Goal: Task Accomplishment & Management: Use online tool/utility

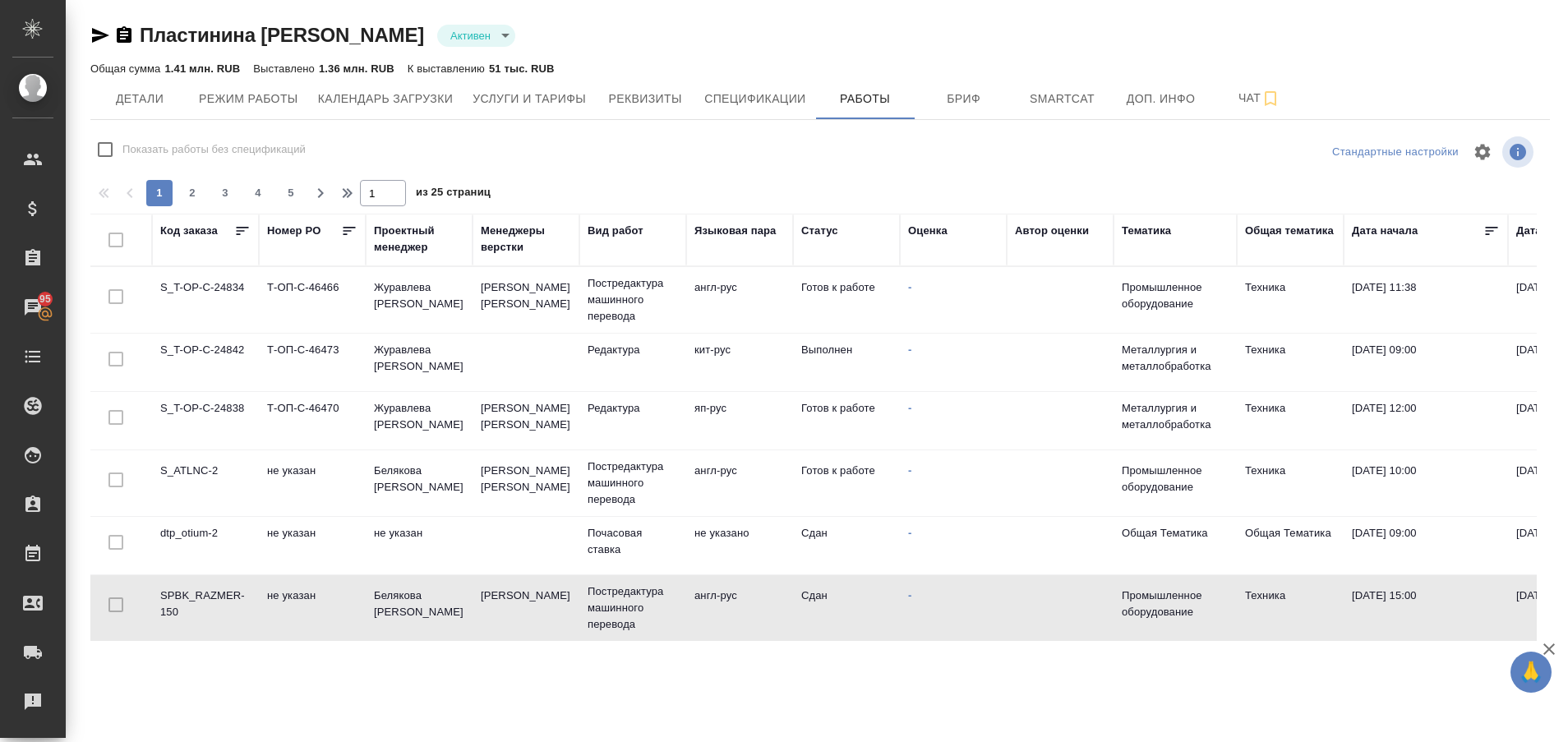
click at [203, 329] on td "SPBK_RAZMER-150" at bounding box center [205, 299] width 106 height 57
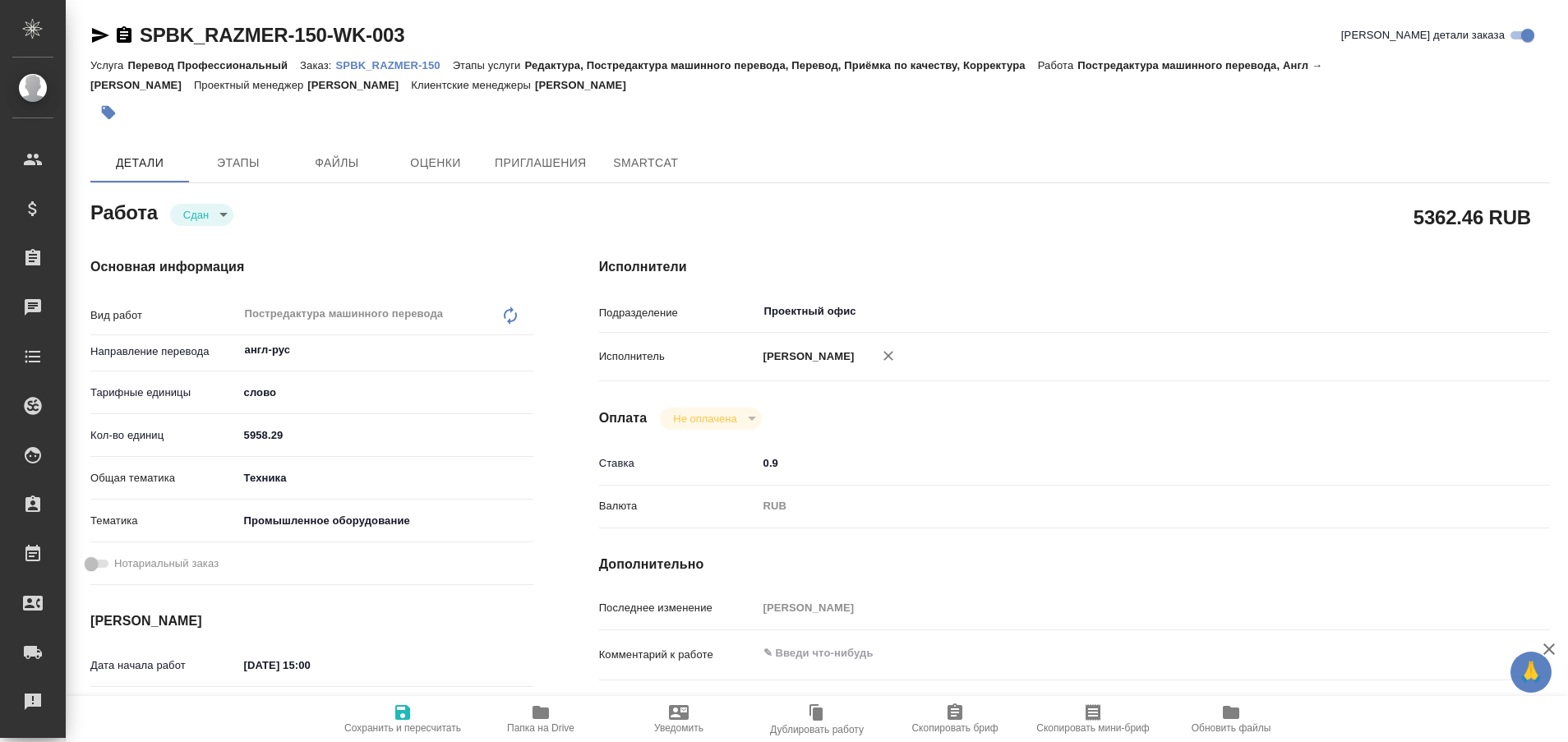
type textarea "x"
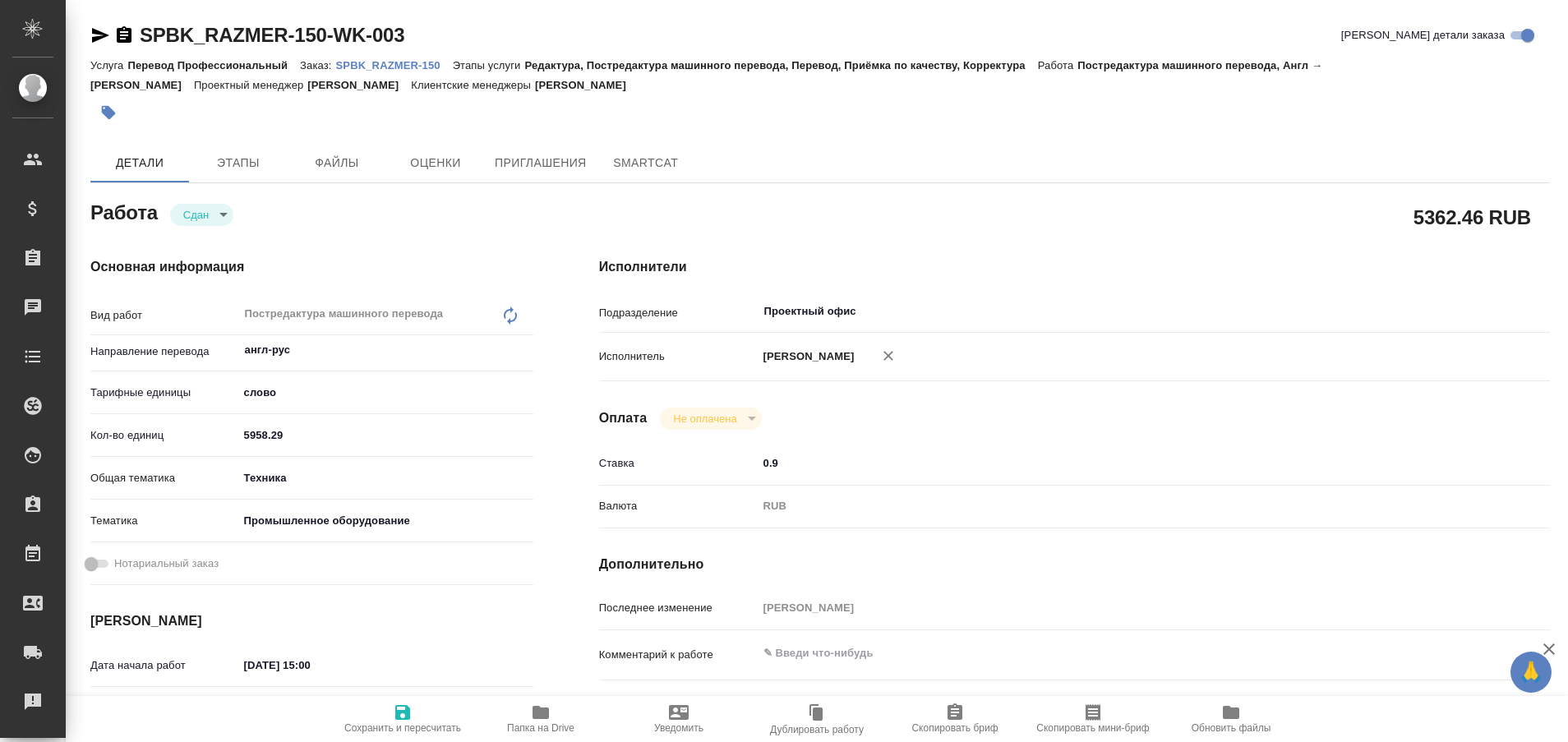
type textarea "x"
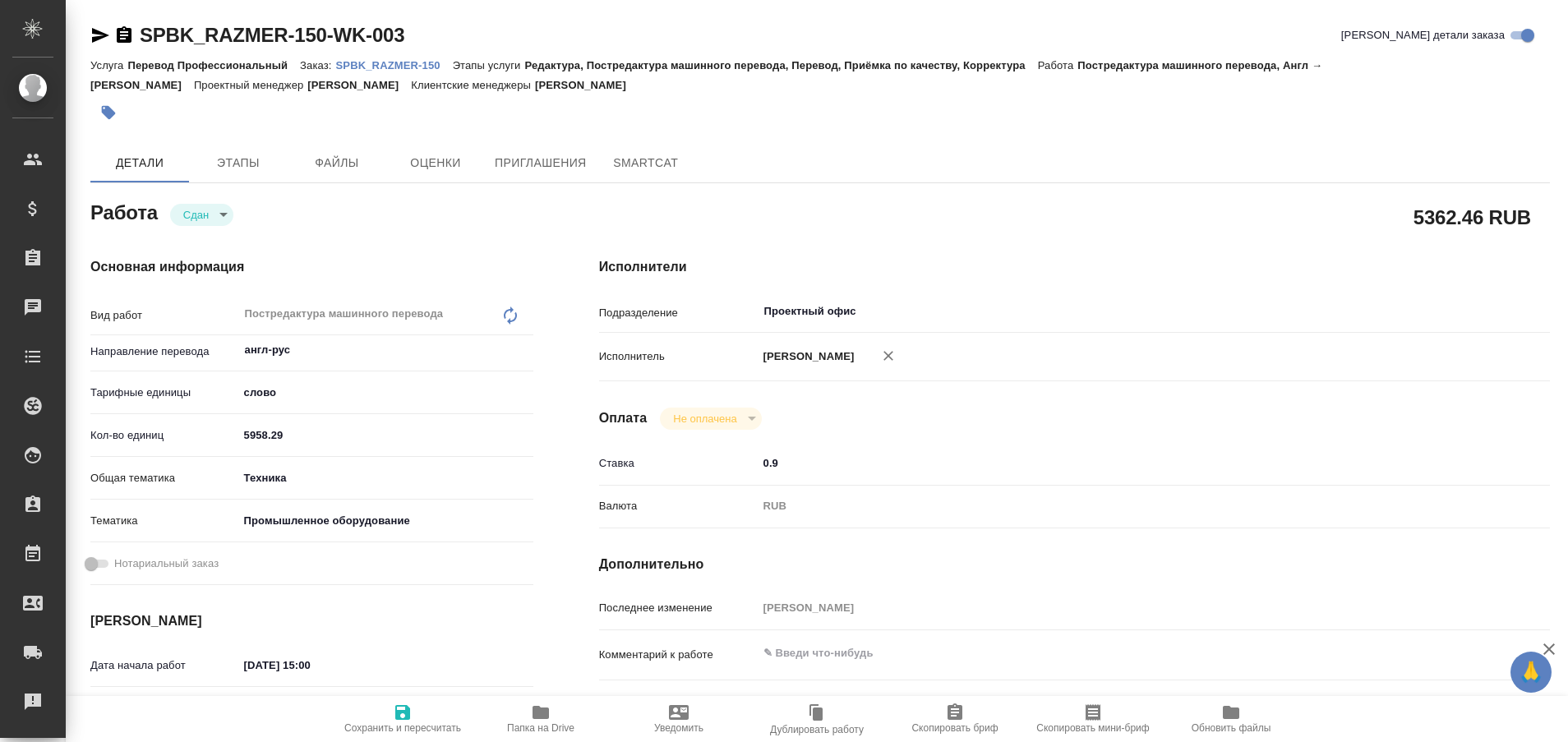
type textarea "x"
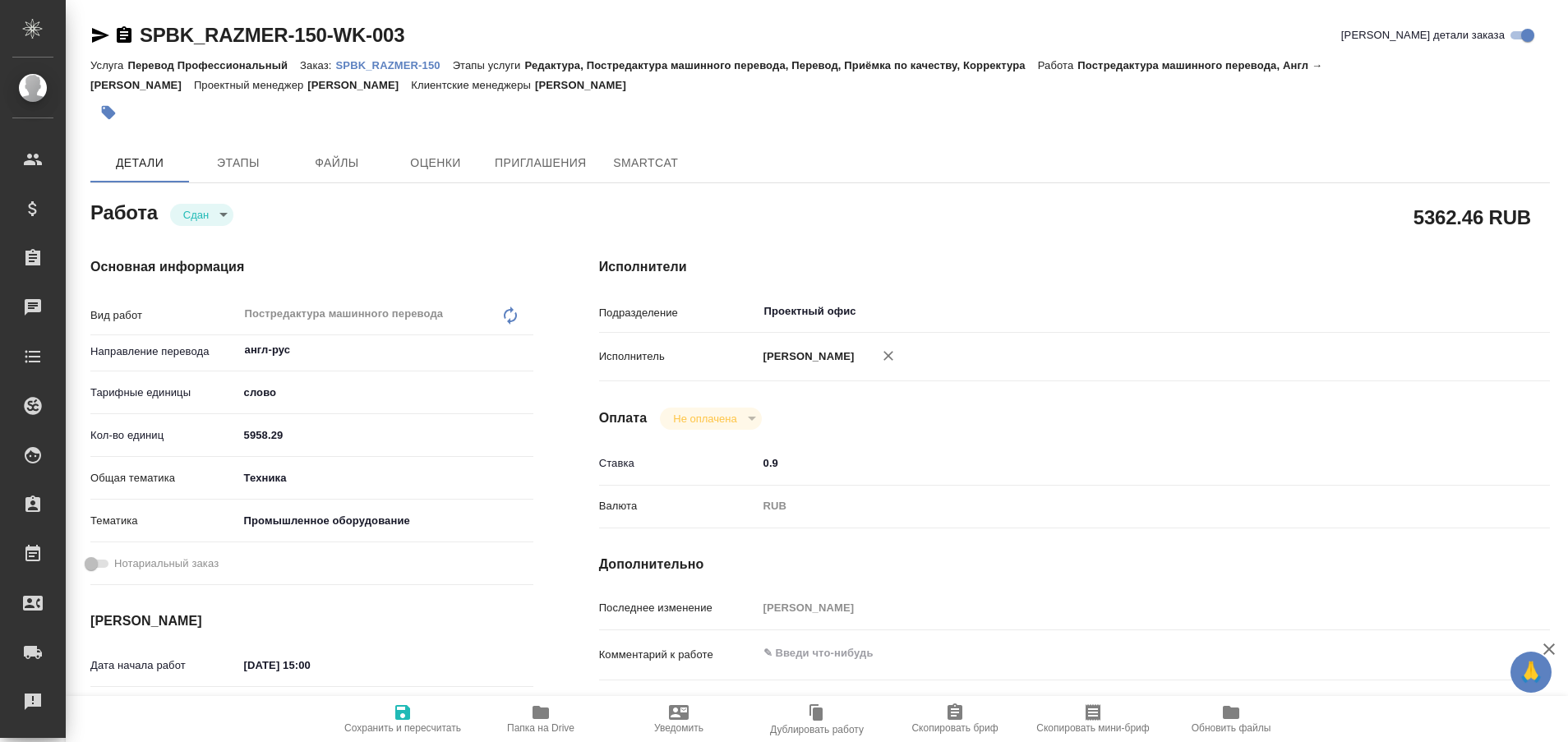
type textarea "x"
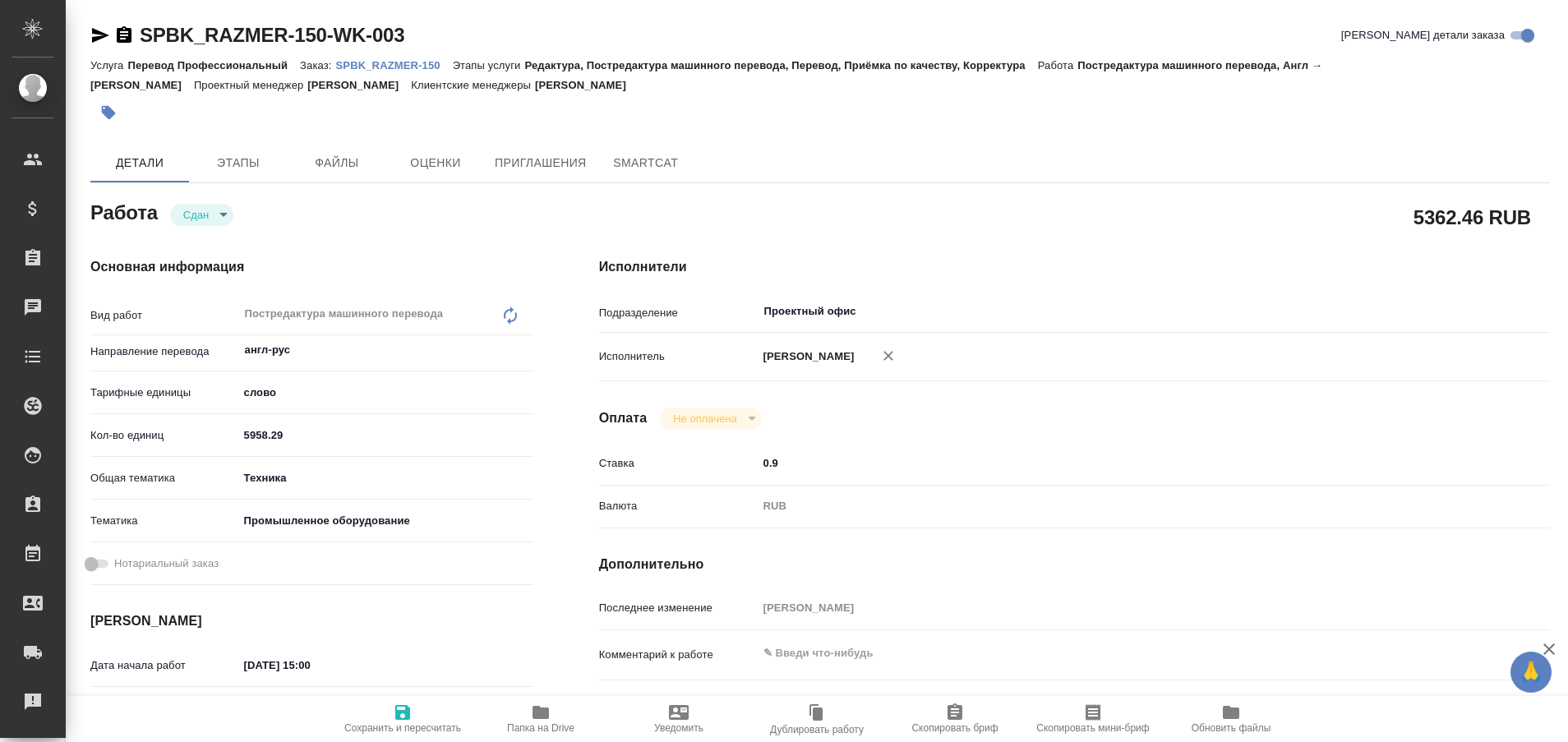
type textarea "x"
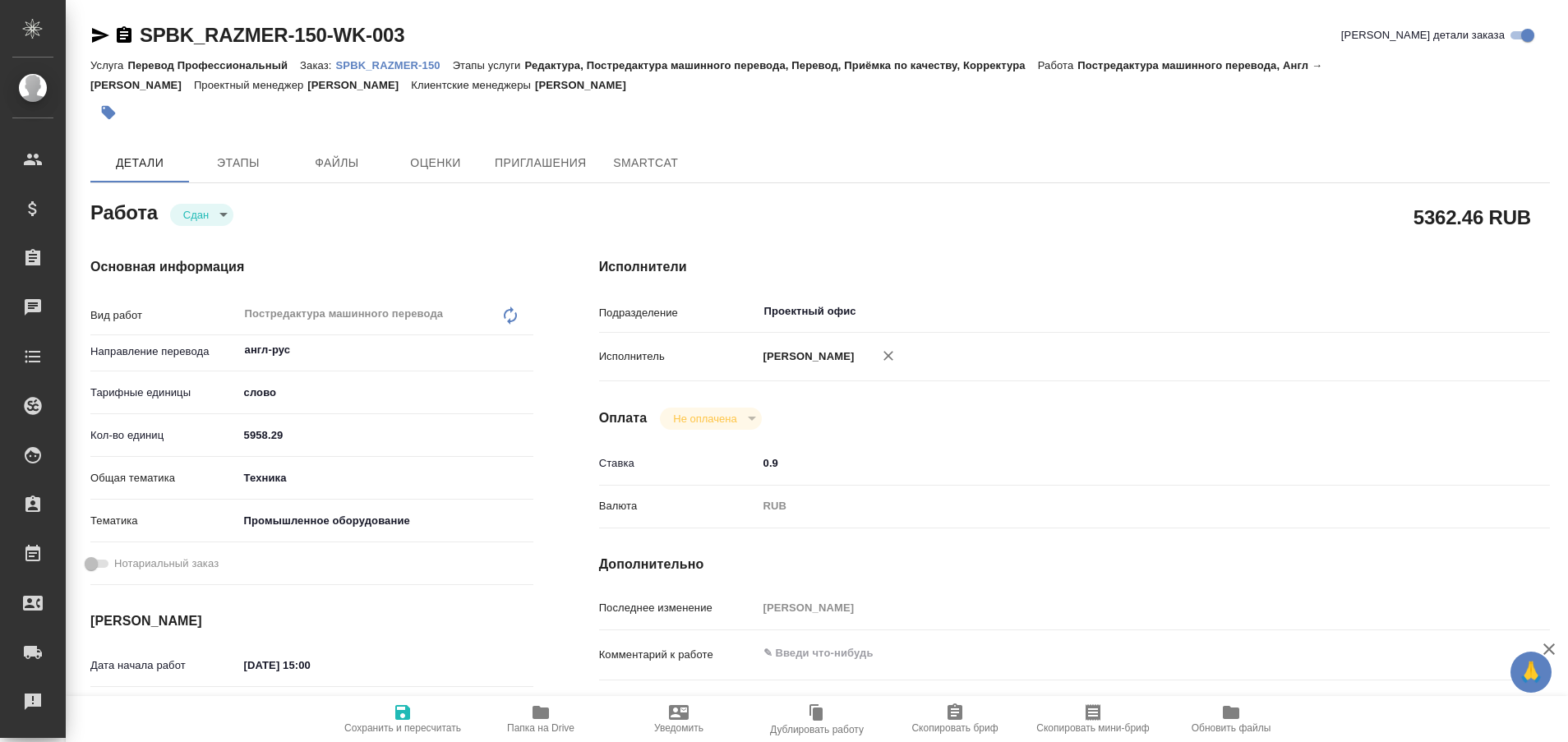
type textarea "x"
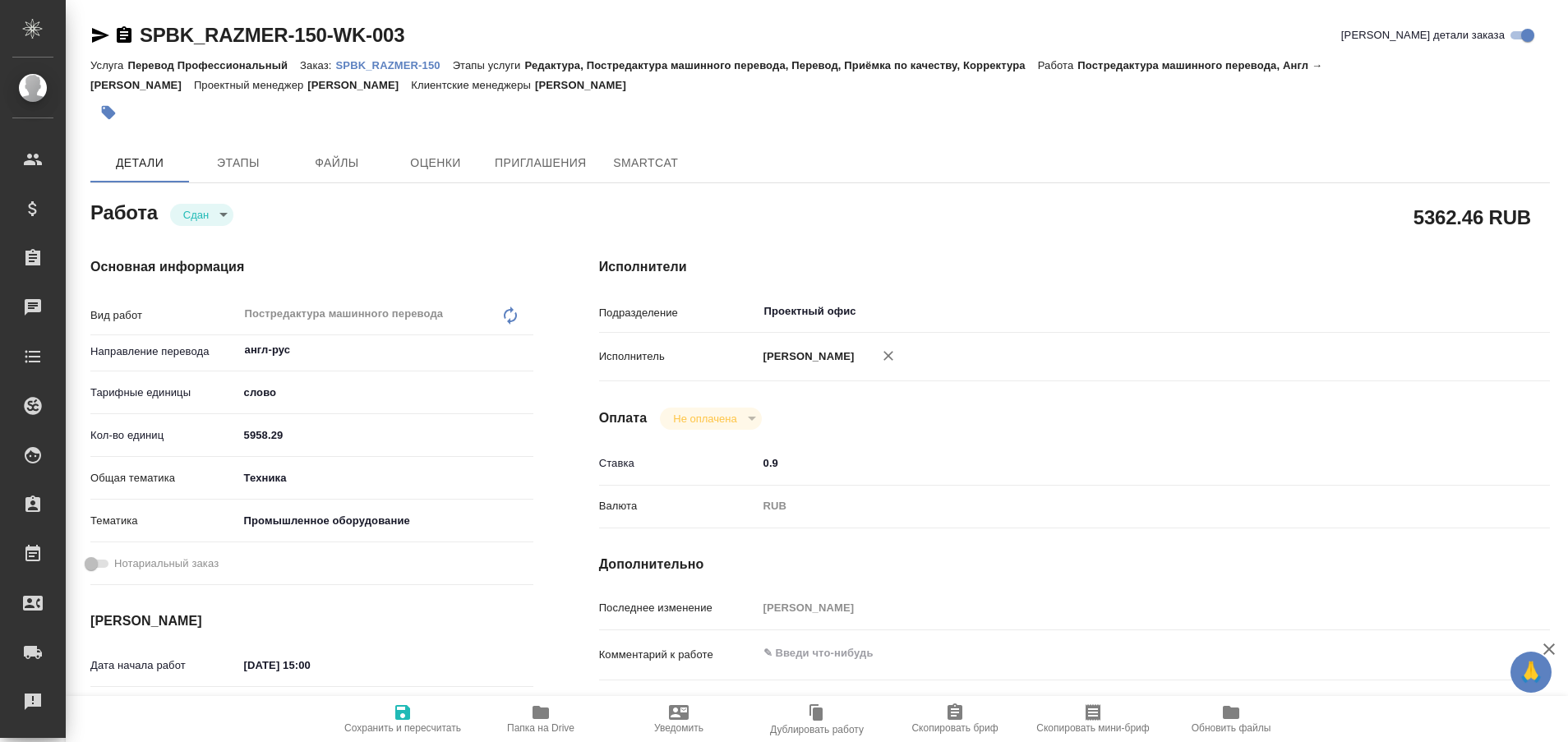
click at [392, 61] on p "SPBK_RAZMER-150" at bounding box center [394, 65] width 117 height 13
type textarea "x"
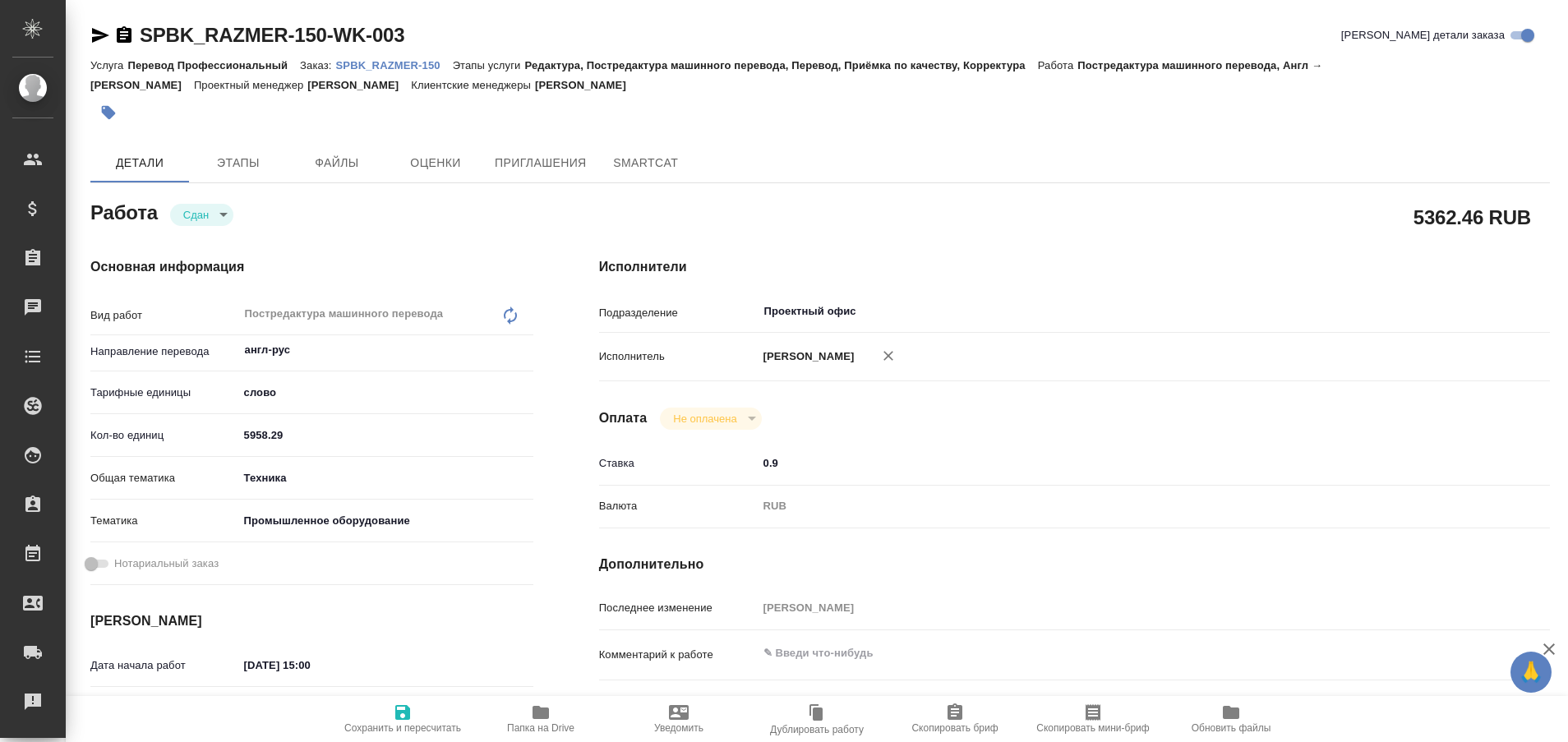
type textarea "x"
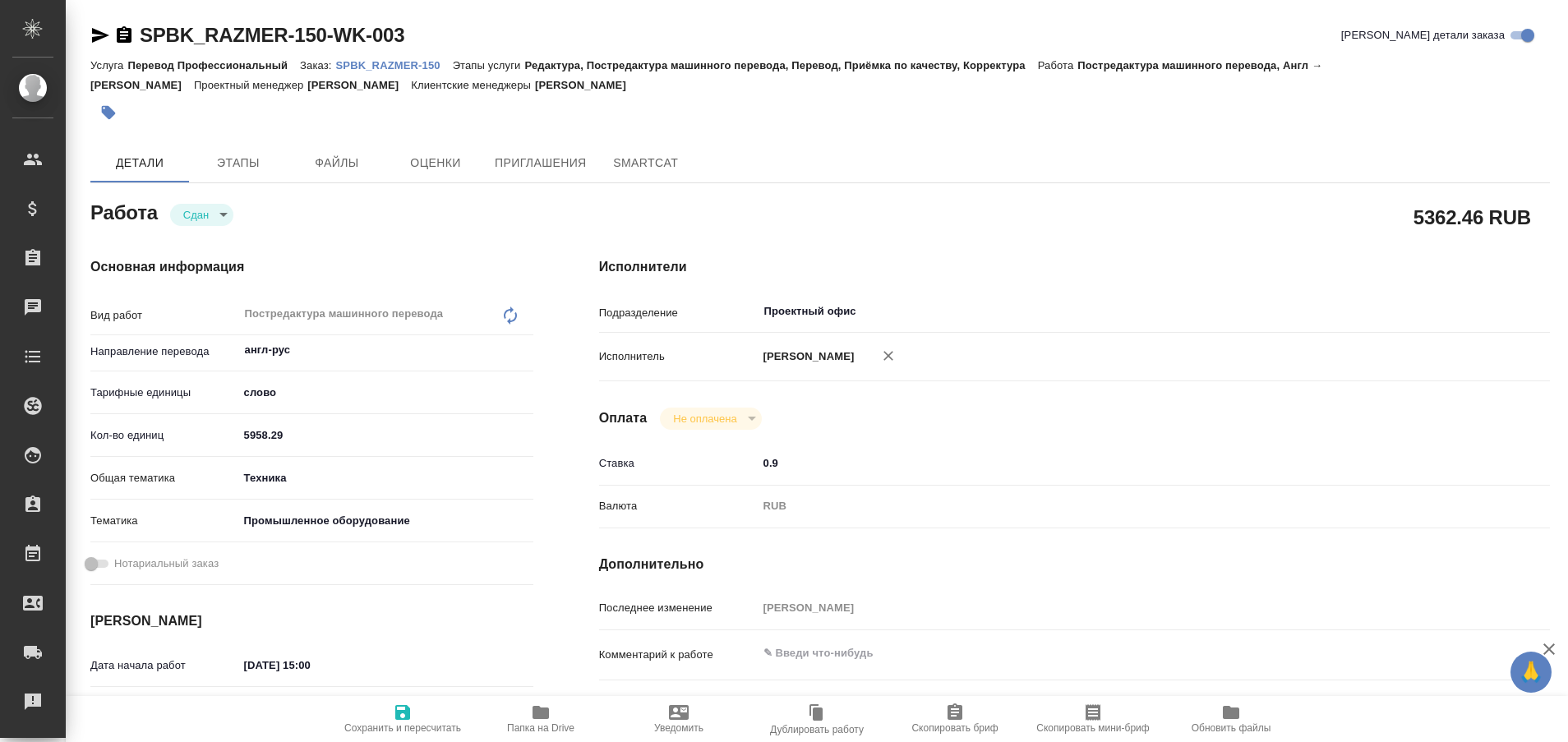
type textarea "x"
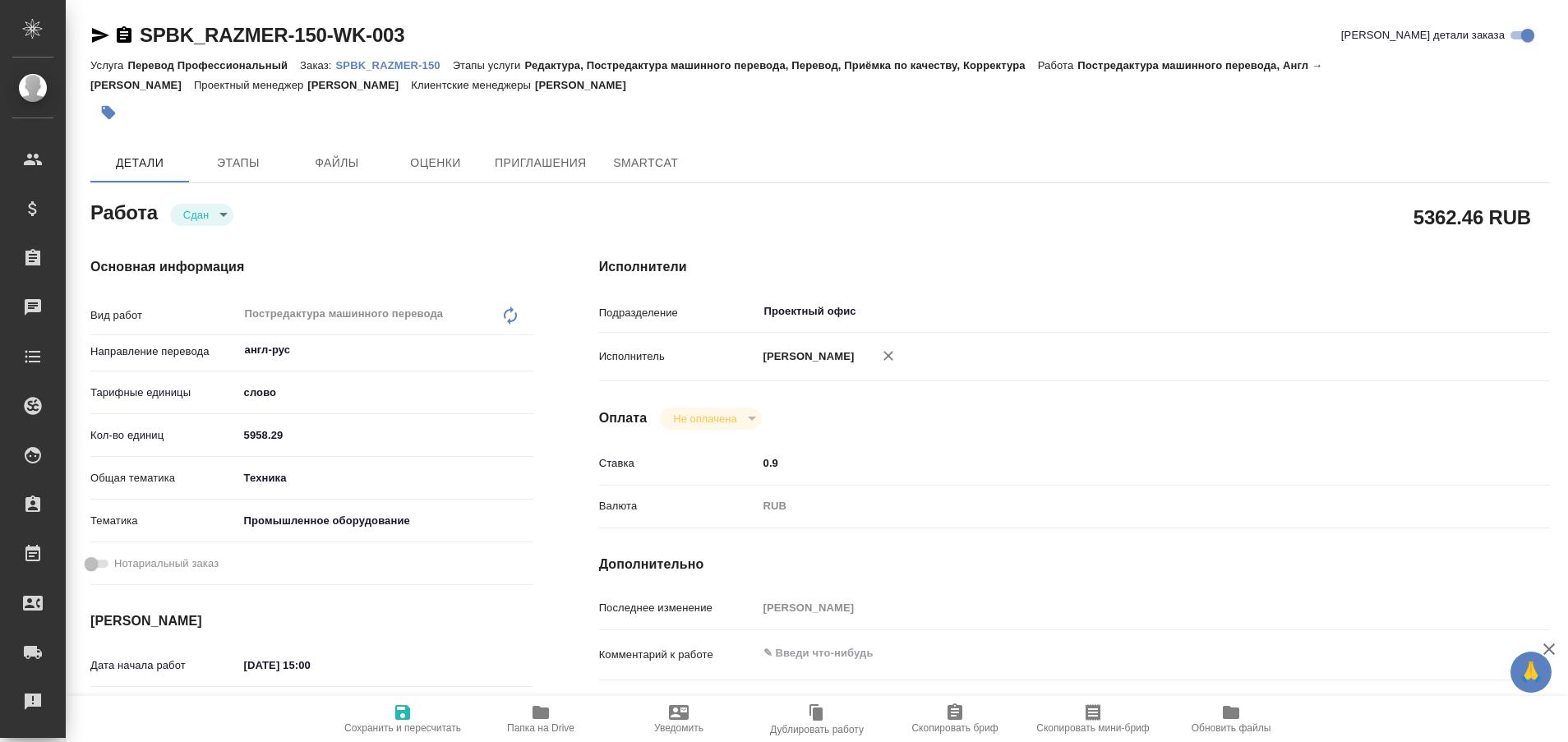
type textarea "x"
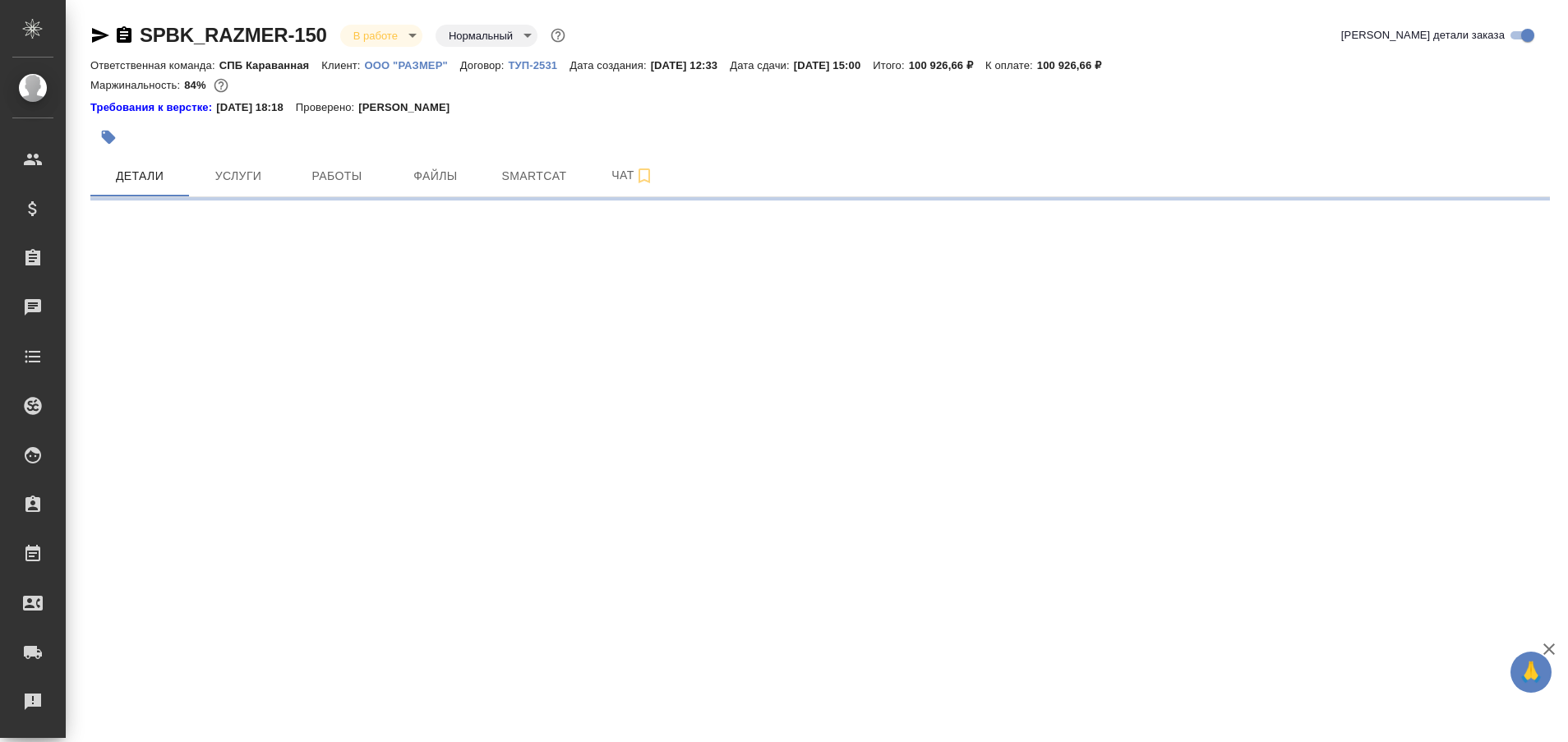
select select "RU"
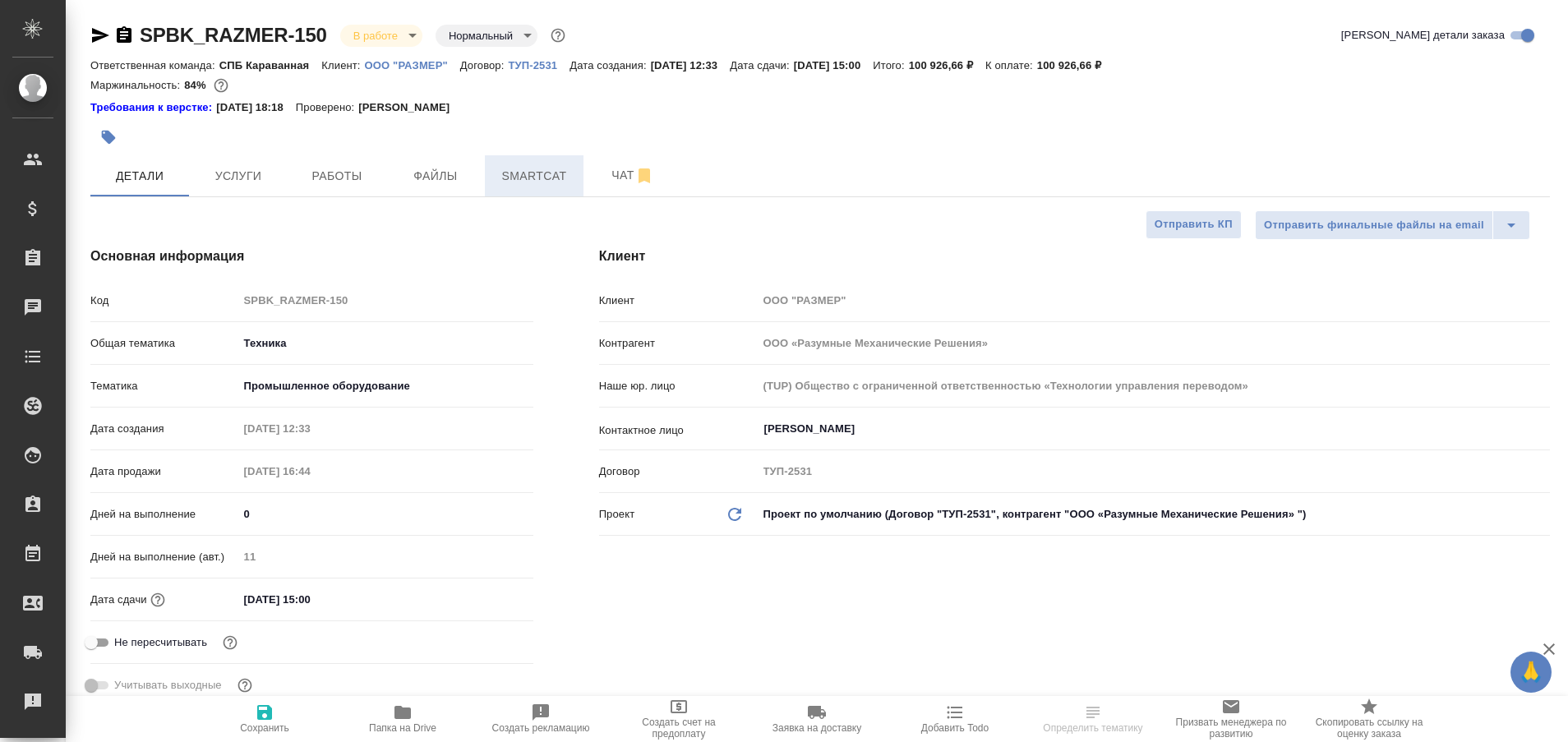
type textarea "x"
click at [614, 184] on span "Чат" at bounding box center [633, 175] width 79 height 20
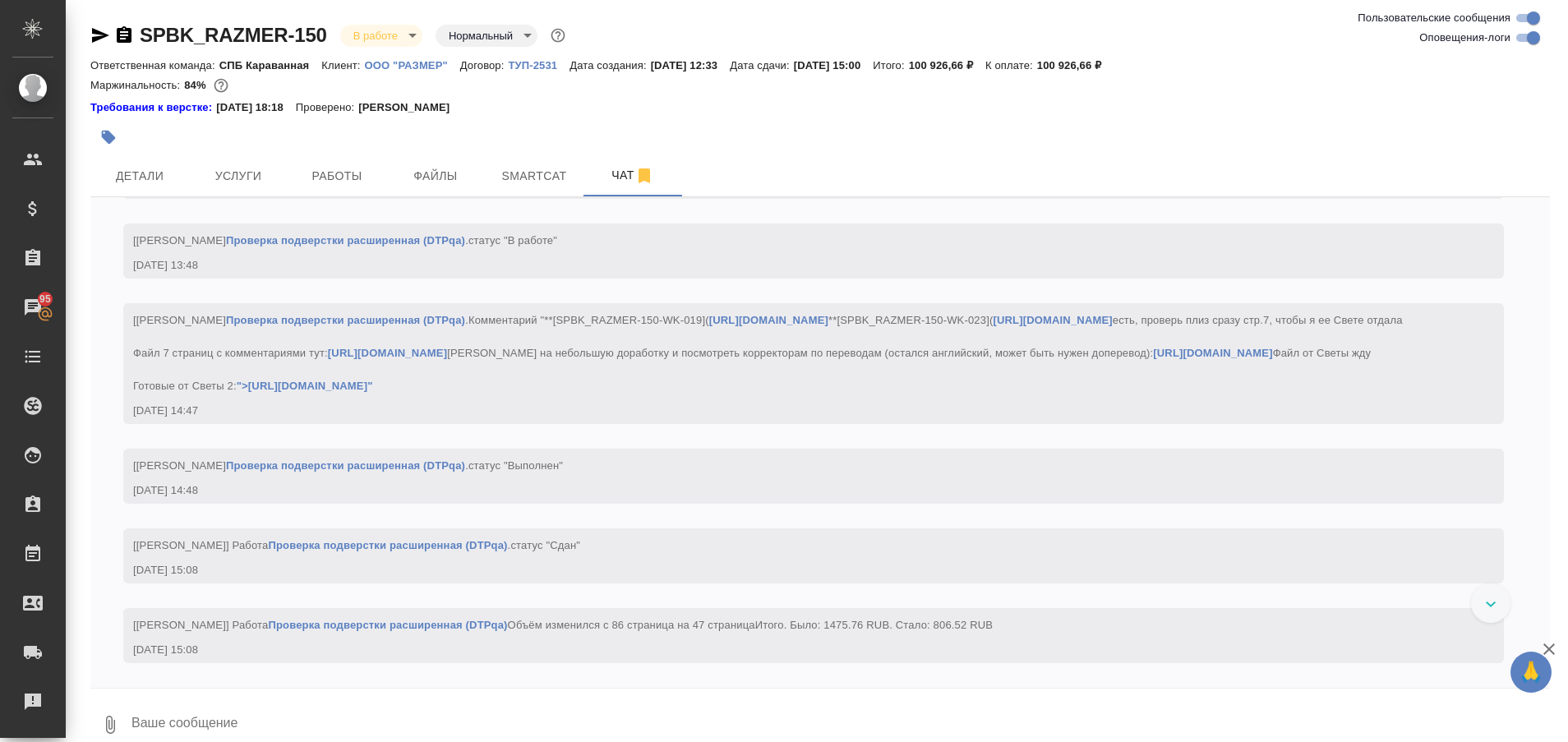
scroll to position [24109, 0]
click at [338, 163] on button "Работы" at bounding box center [337, 176] width 99 height 41
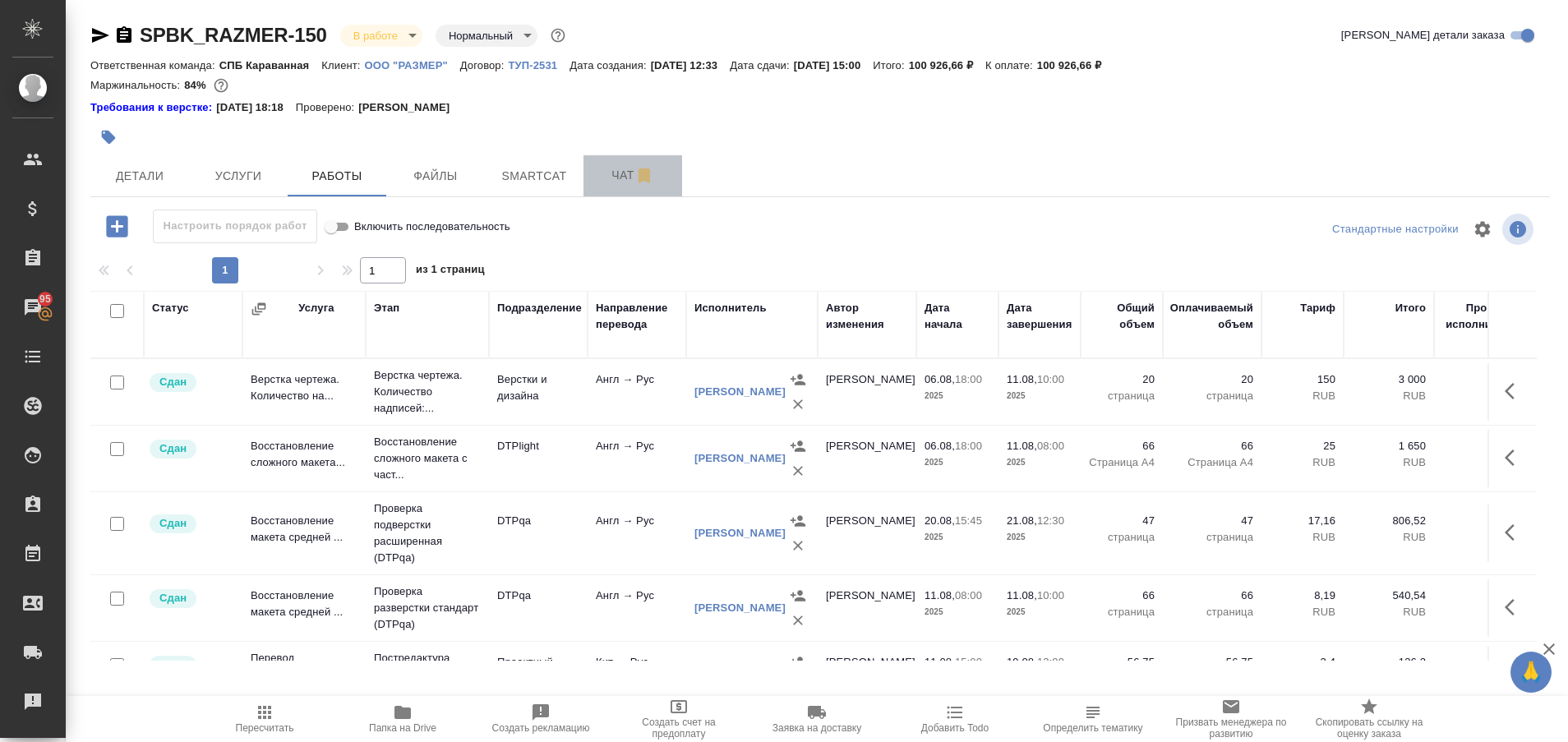
click at [615, 183] on span "Чат" at bounding box center [633, 175] width 79 height 20
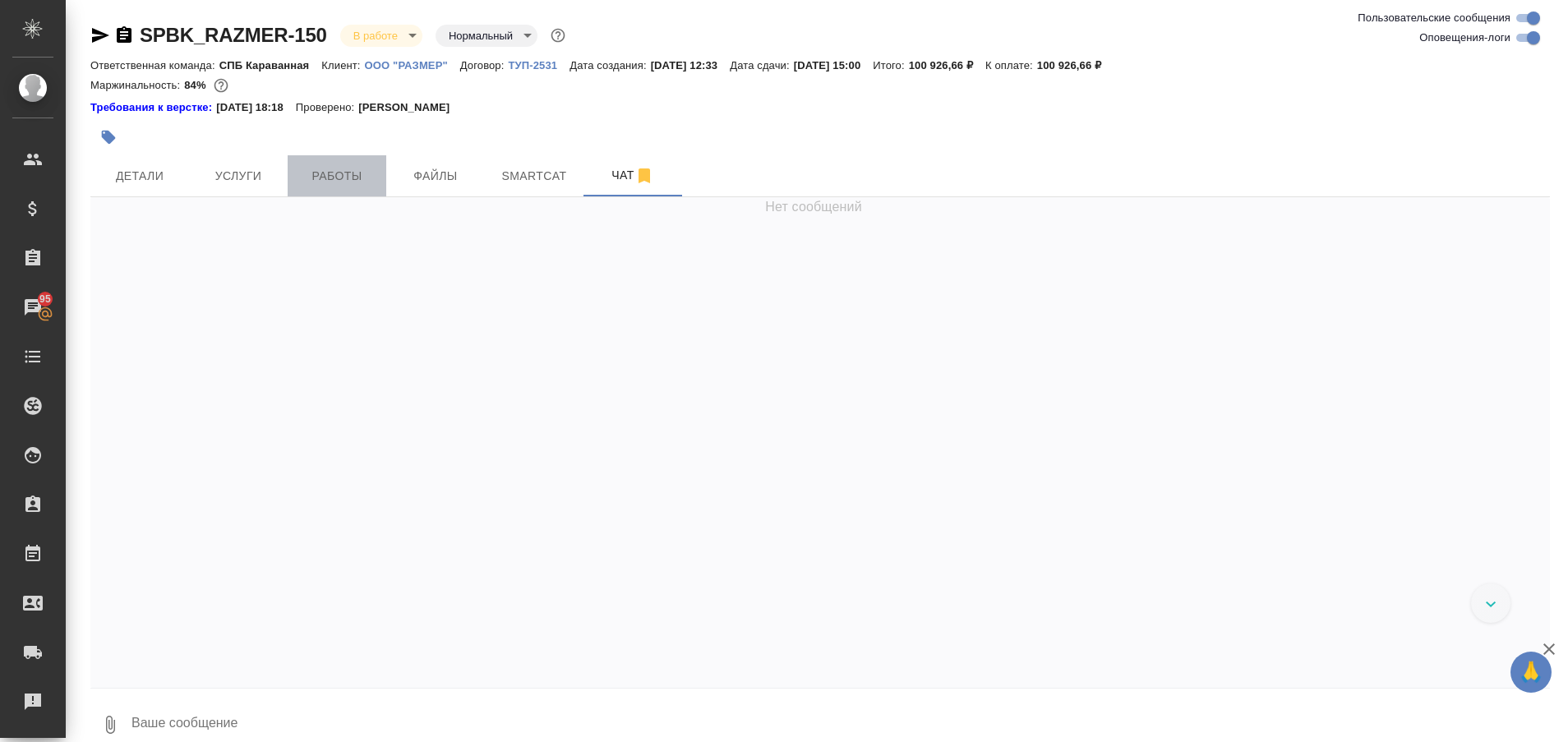
click at [322, 175] on span "Работы" at bounding box center [338, 176] width 79 height 20
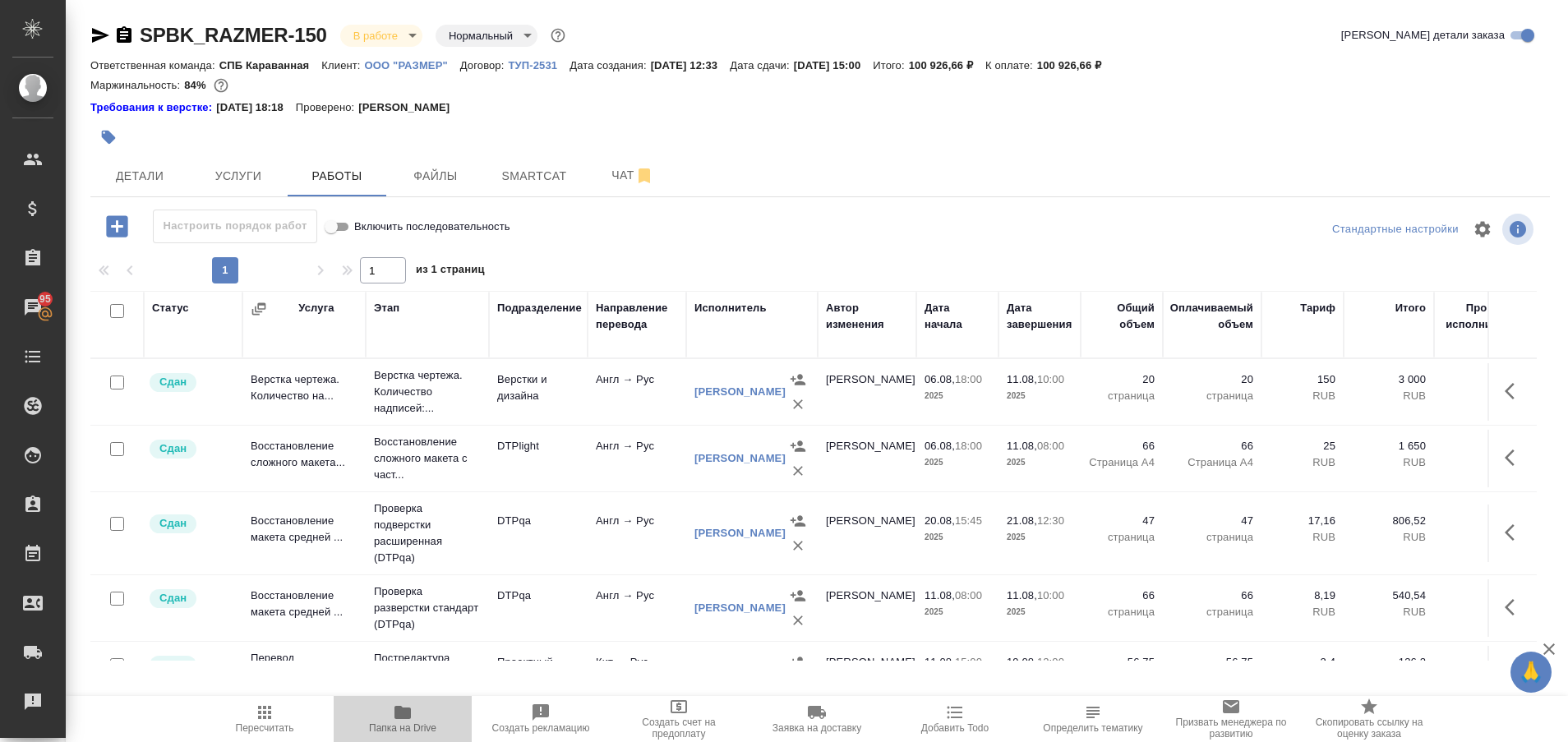
click at [401, 724] on span "Папка на Drive" at bounding box center [402, 728] width 68 height 12
